Goal: Information Seeking & Learning: Learn about a topic

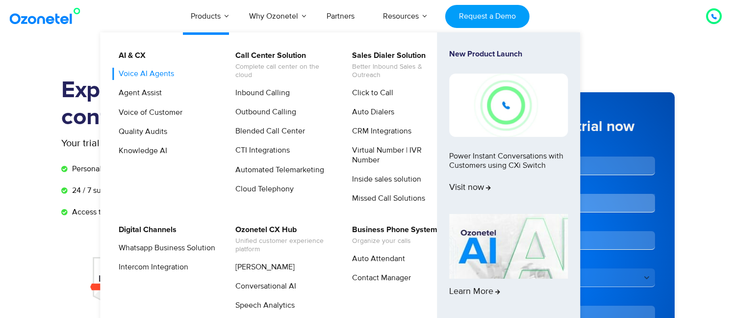
click at [152, 76] on link "Voice AI Agents" at bounding box center [143, 74] width 63 height 12
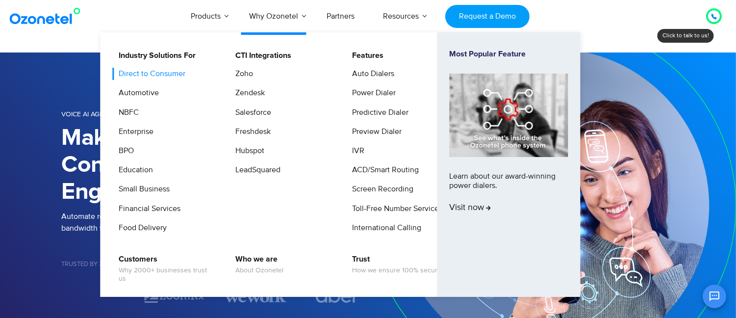
click at [166, 79] on link "Direct to Consumer" at bounding box center [149, 74] width 75 height 12
